Goal: Information Seeking & Learning: Understand process/instructions

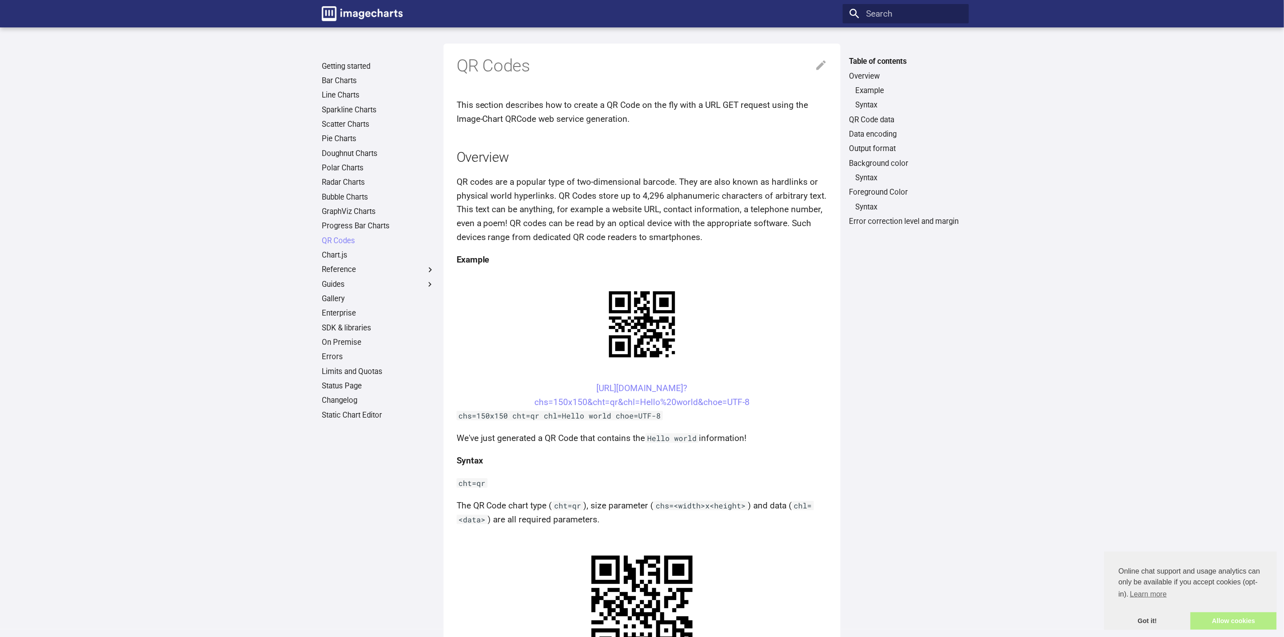
click at [1241, 622] on link "Allow cookies" at bounding box center [1233, 621] width 86 height 18
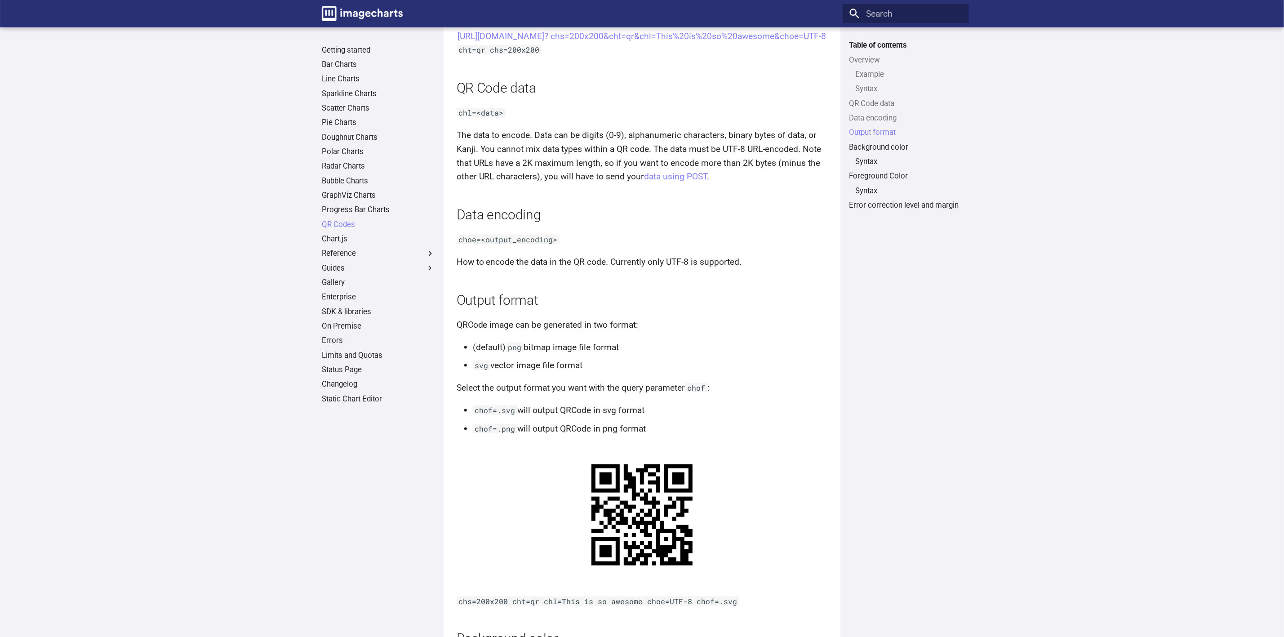
scroll to position [599, 0]
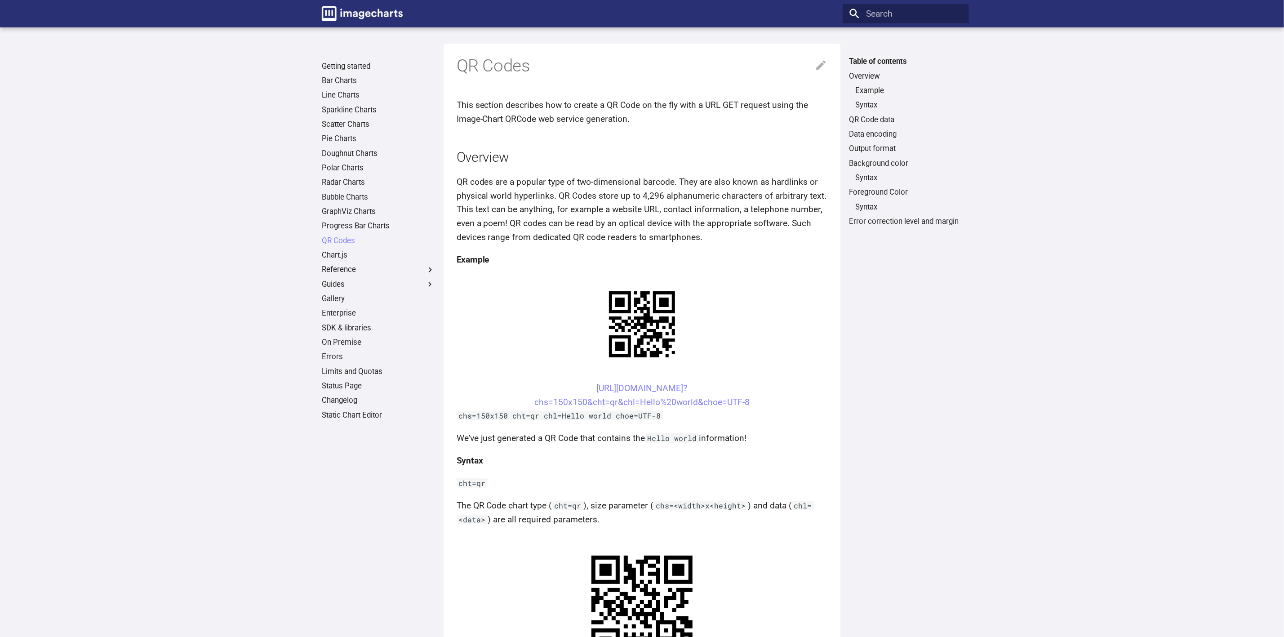
drag, startPoint x: 750, startPoint y: 401, endPoint x: 577, endPoint y: 386, distance: 173.2
click at [577, 386] on center "https://image-charts.com/chart? chs=150x150&cht=qr&chl=Hello%20world&choe=UTF-8" at bounding box center [642, 395] width 371 height 27
copy link "https://image-charts.com/chart? chs=150x150&cht=qr&chl=Hello%20world&choe=UTF-8"
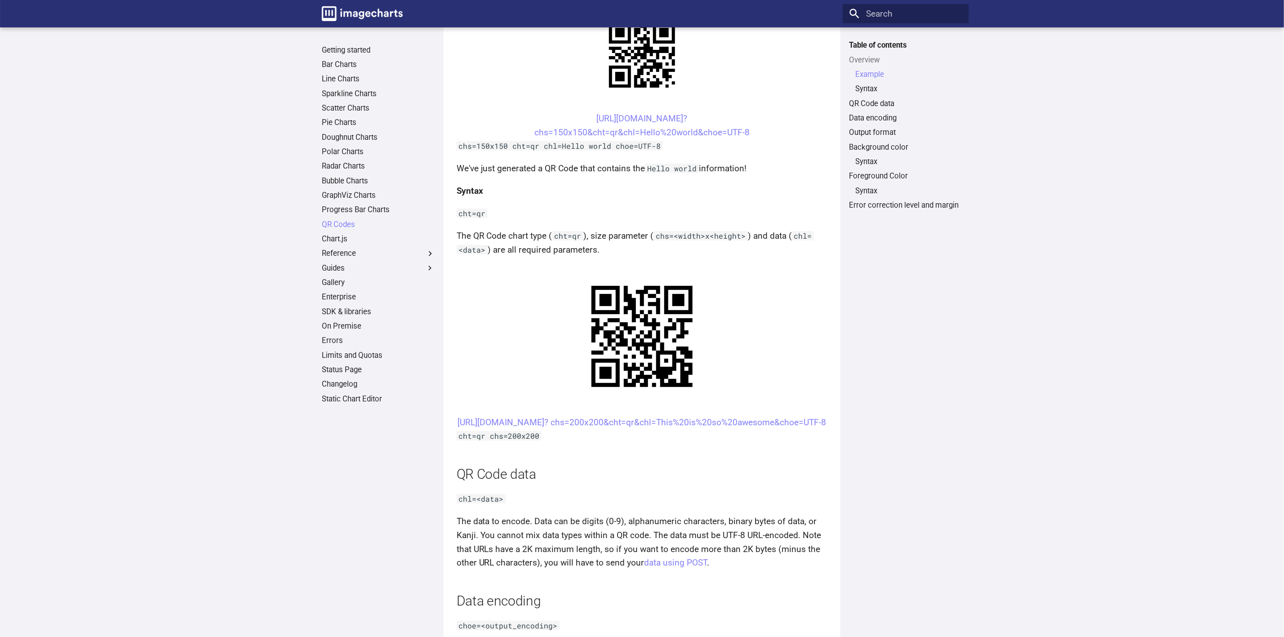
scroll to position [404, 0]
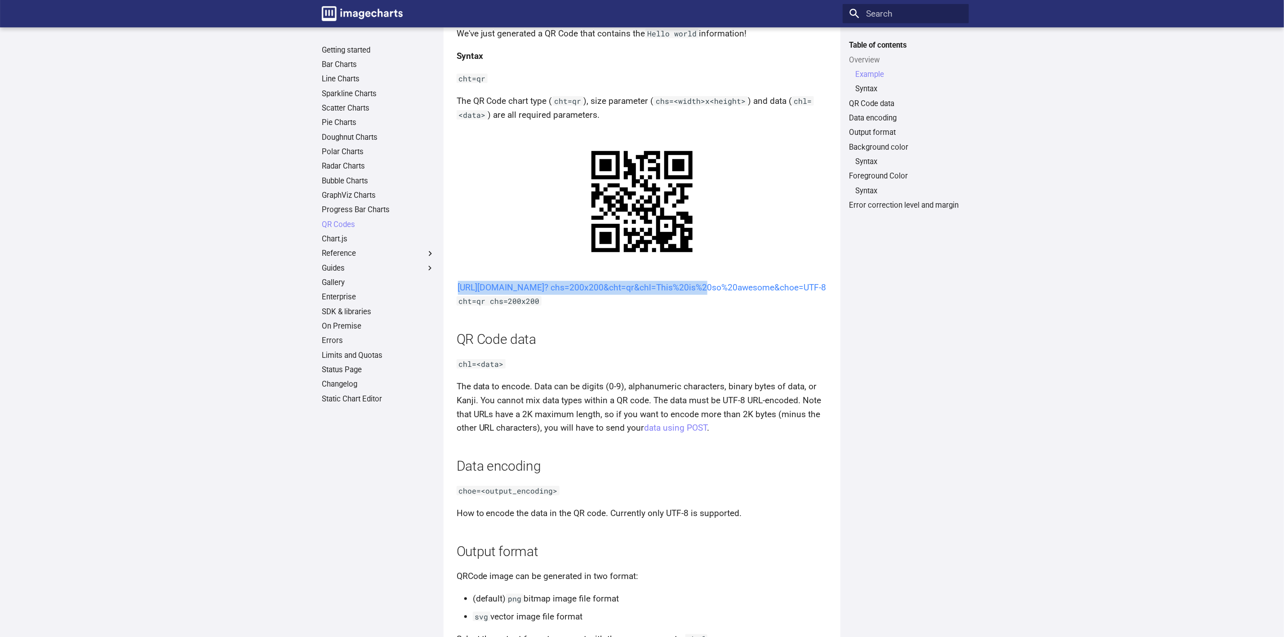
drag, startPoint x: 576, startPoint y: 284, endPoint x: 604, endPoint y: 302, distance: 33.8
click at [604, 295] on center "[URL][DOMAIN_NAME]? chs=200x200&cht=qr&chl=This%20is%20so%20awesome&choe=UTF-8" at bounding box center [642, 288] width 371 height 14
copy link "[URL][DOMAIN_NAME]? chs=200x200&cht=qr&chl="
